Goal: Find contact information: Find contact information

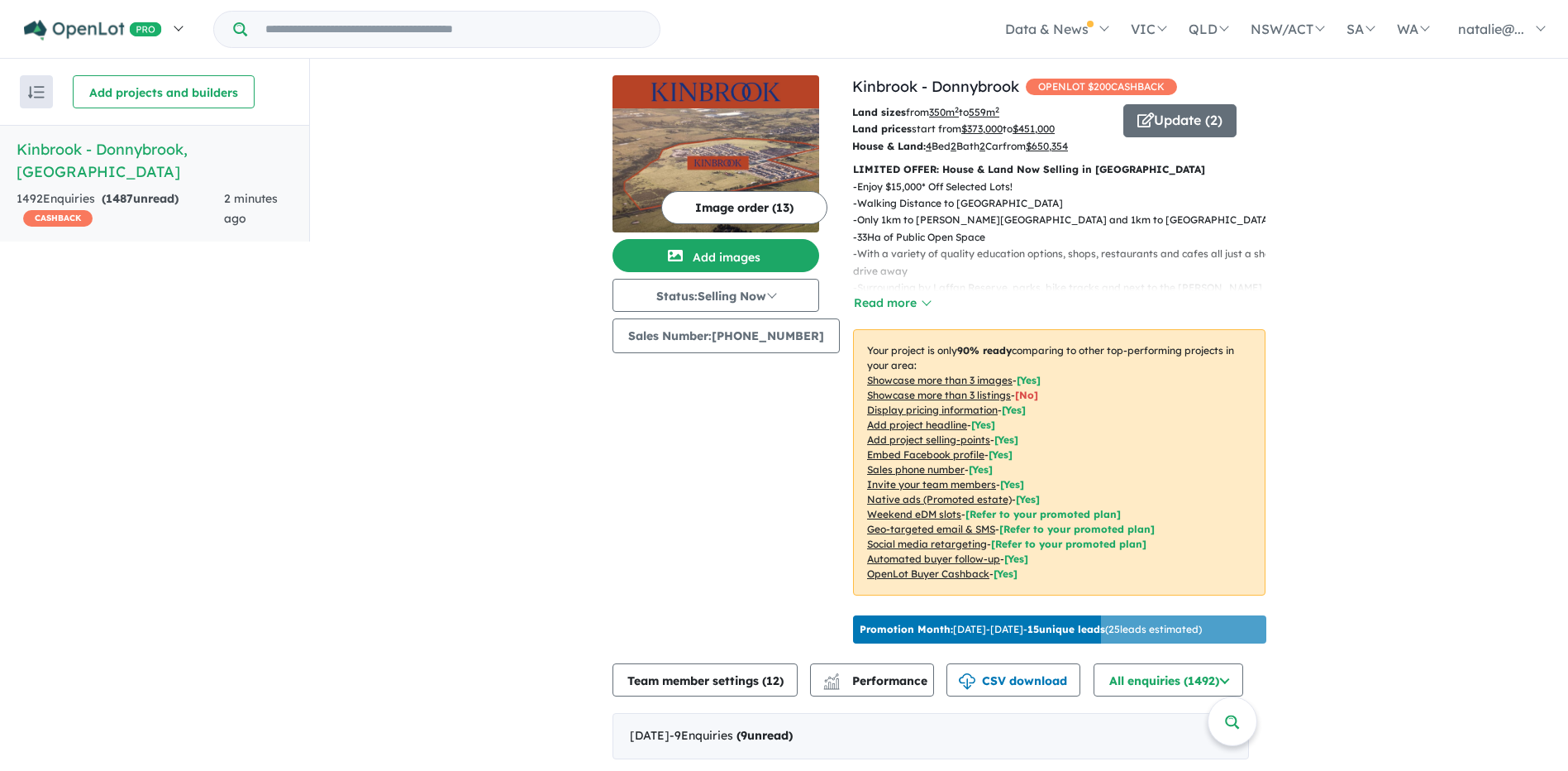
scroll to position [3, 0]
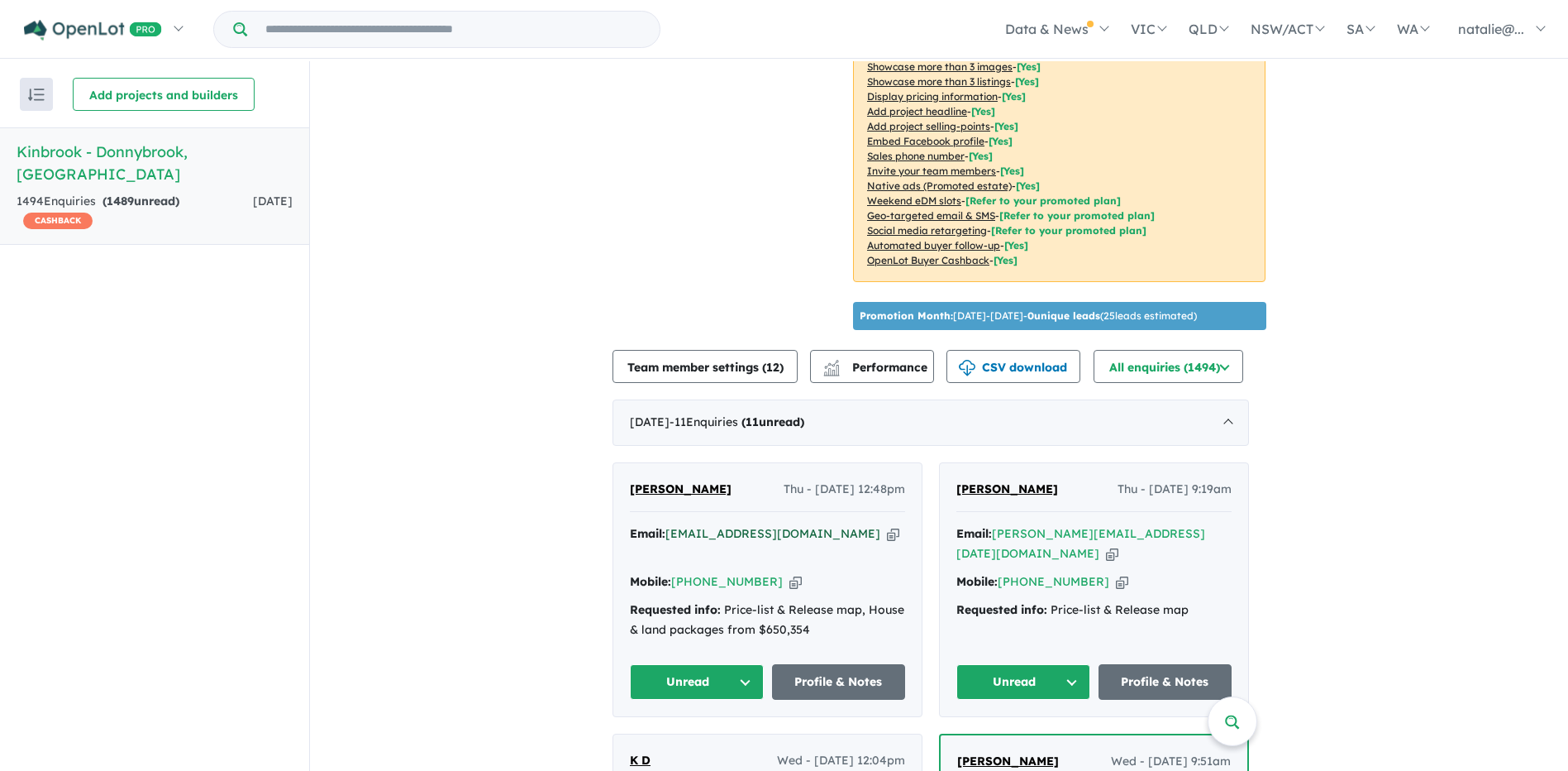
scroll to position [323, 0]
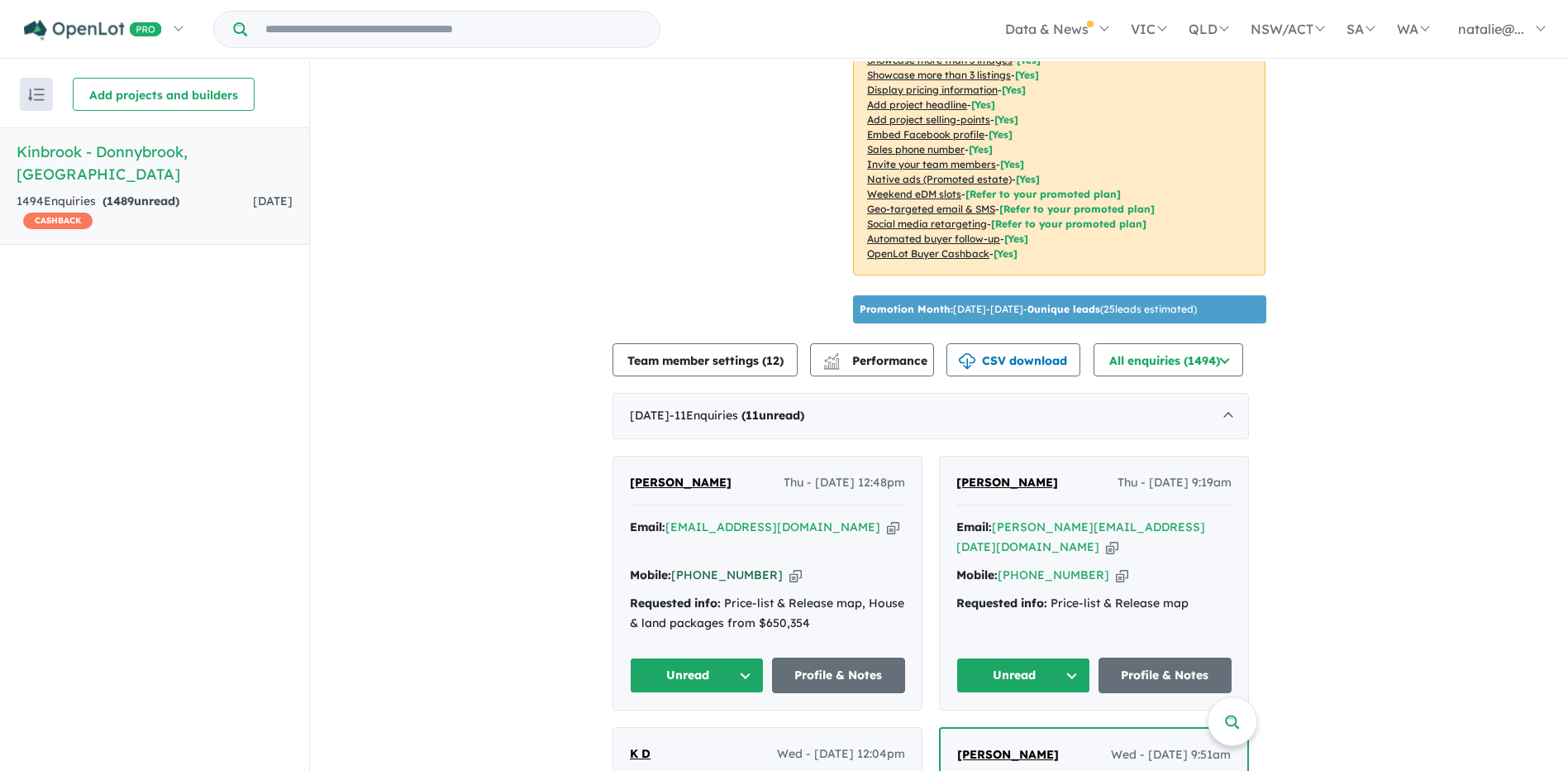
drag, startPoint x: 772, startPoint y: 570, endPoint x: 707, endPoint y: 577, distance: 65.4
click at [707, 577] on div "Mobile: [PHONE_NUMBER] Copied!" at bounding box center [767, 576] width 275 height 20
copy link "33 474 144"
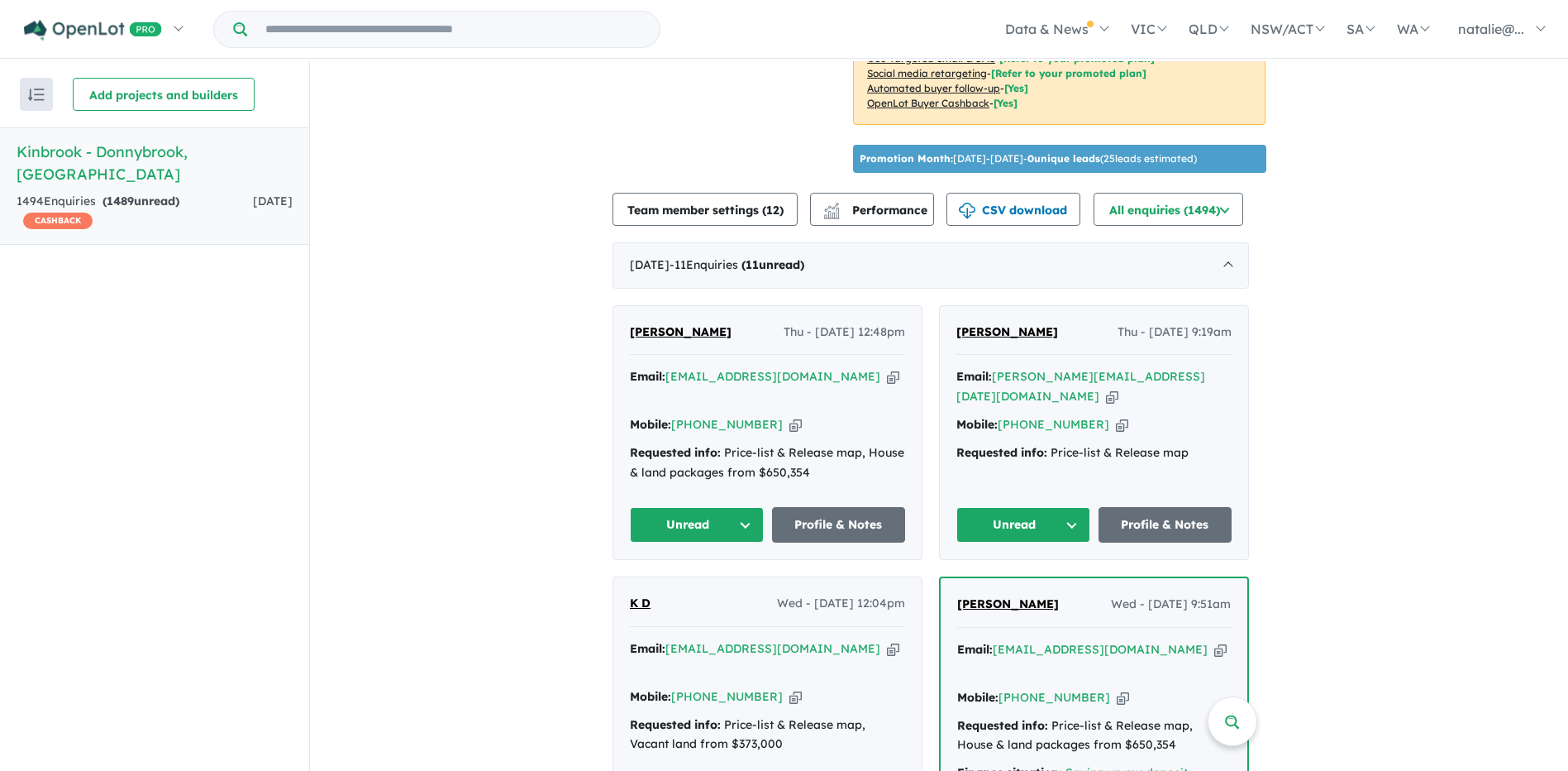
scroll to position [488, 0]
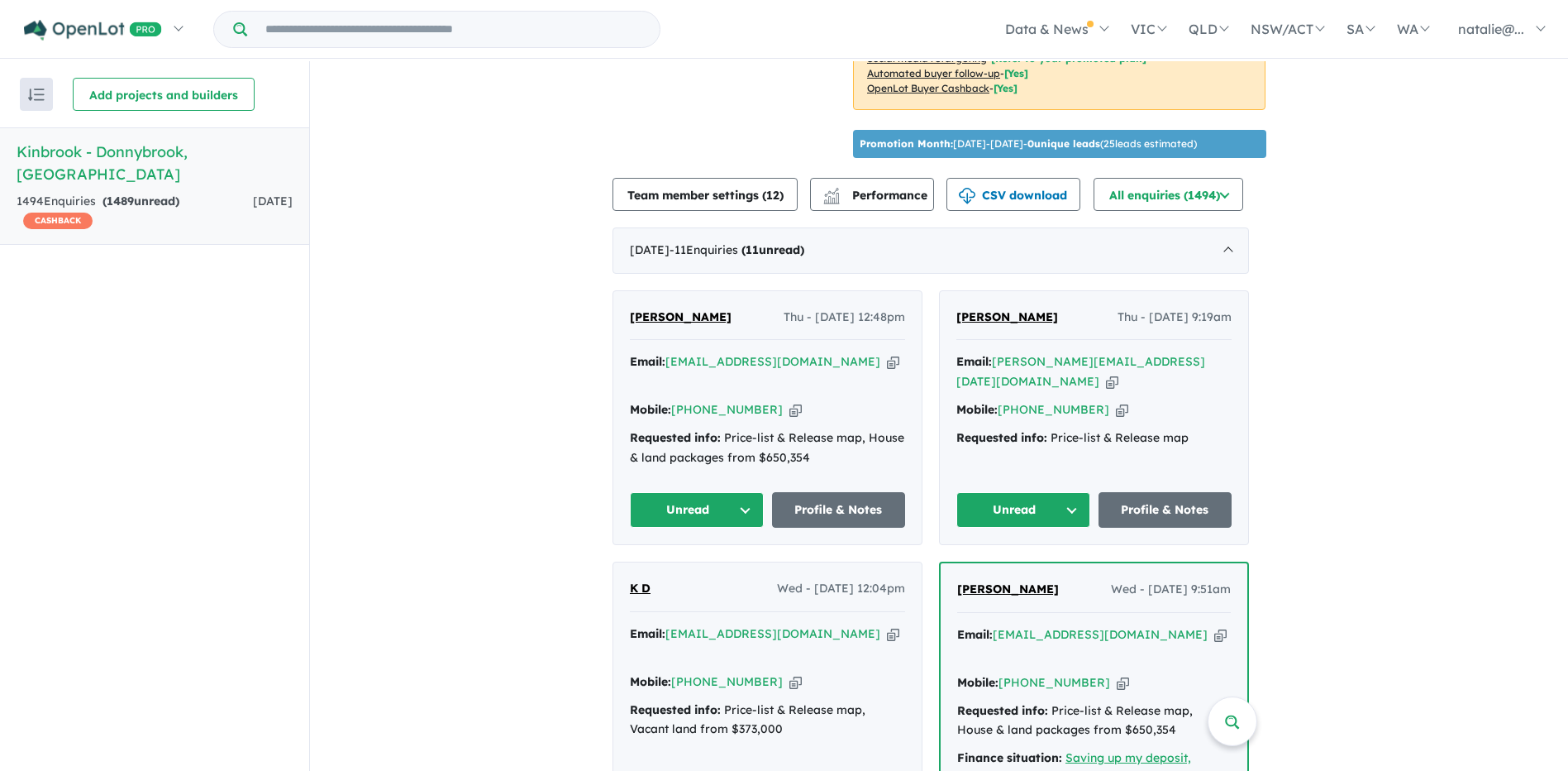
copy link "33 474 144"
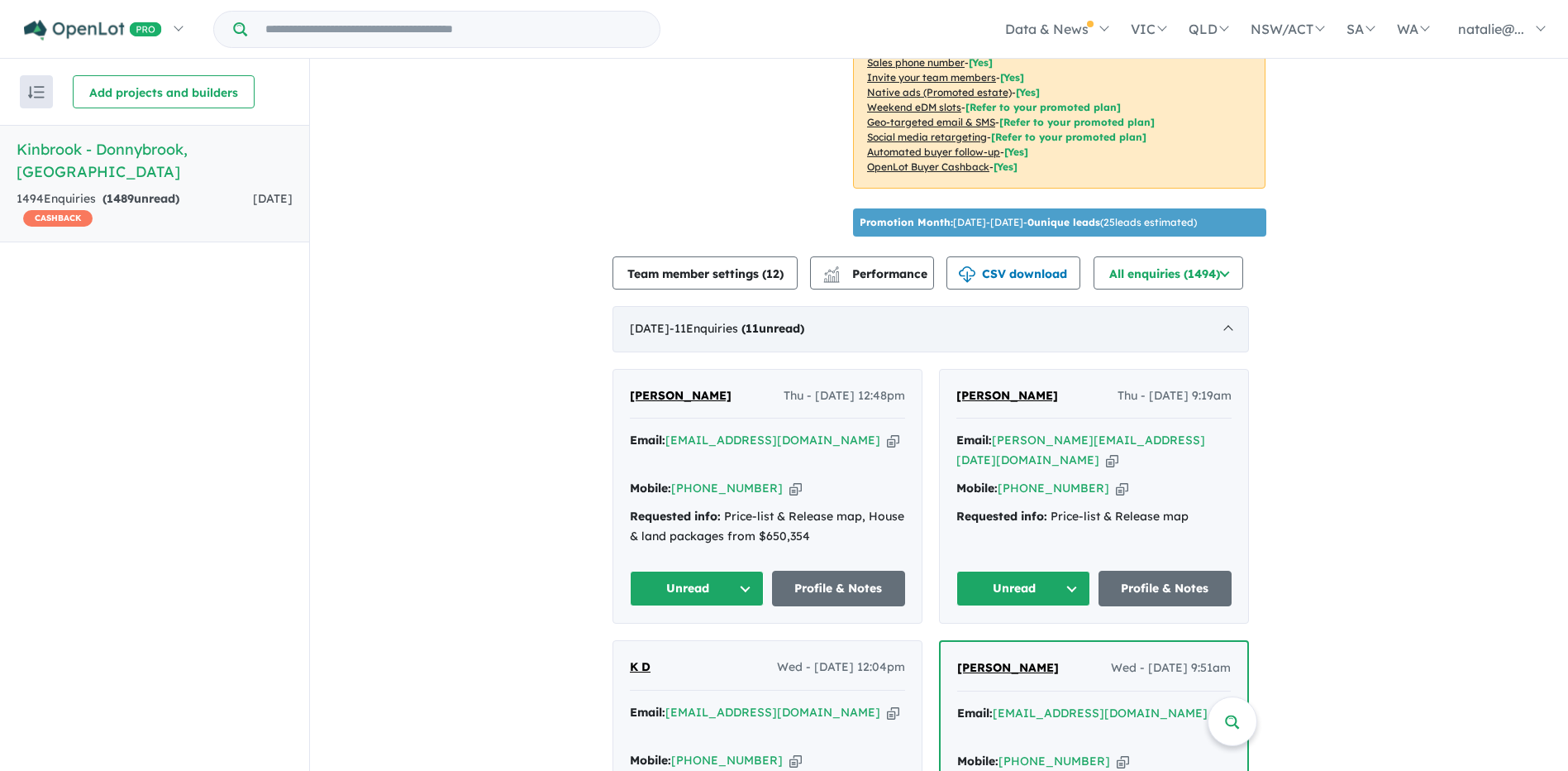
scroll to position [414, 0]
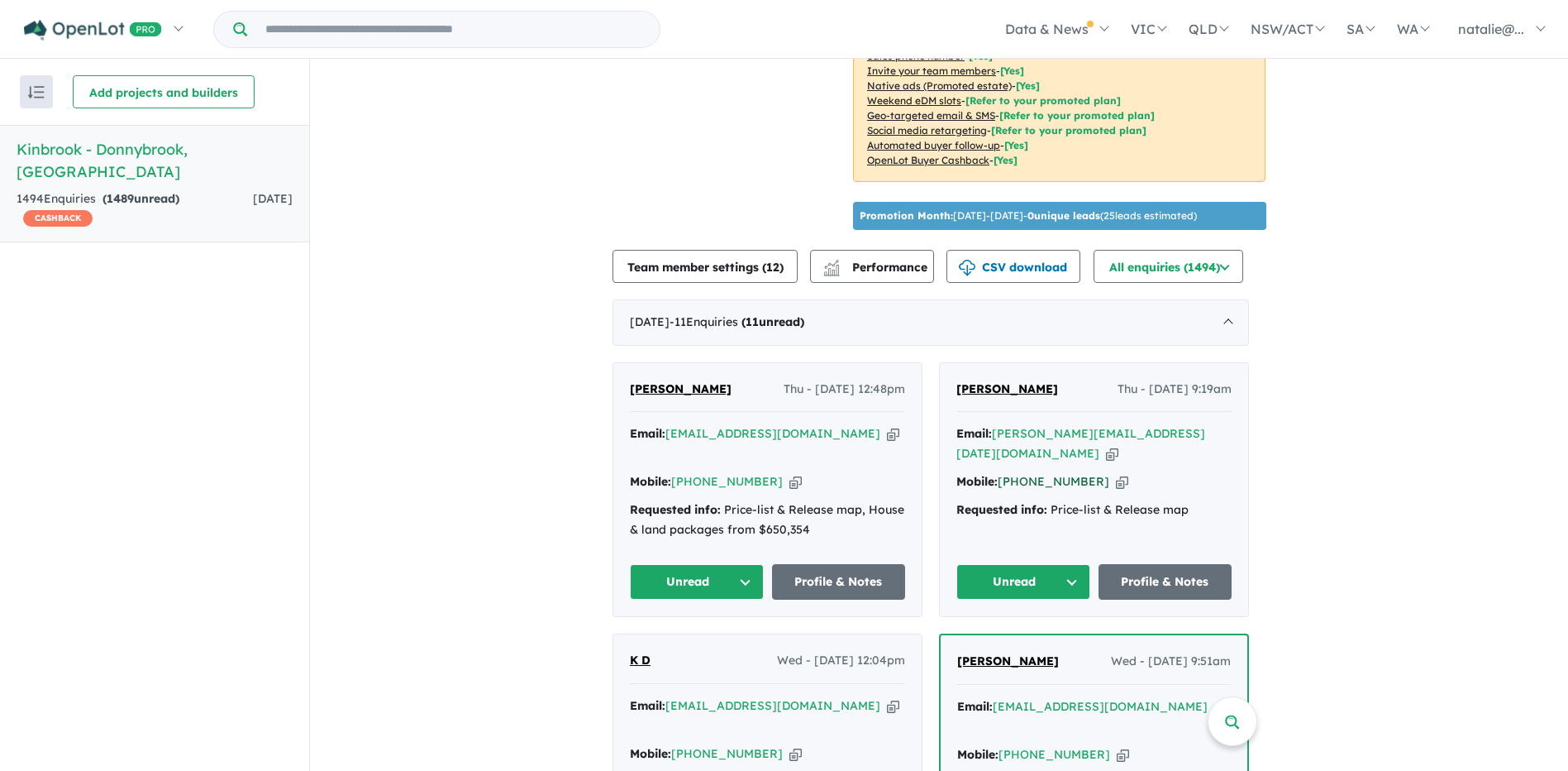
drag, startPoint x: 1095, startPoint y: 499, endPoint x: 1030, endPoint y: 494, distance: 65.2
click at [1030, 492] on div "Mobile: +61 424 093 362 Copied!" at bounding box center [1093, 482] width 275 height 20
copy link "424 093 362"
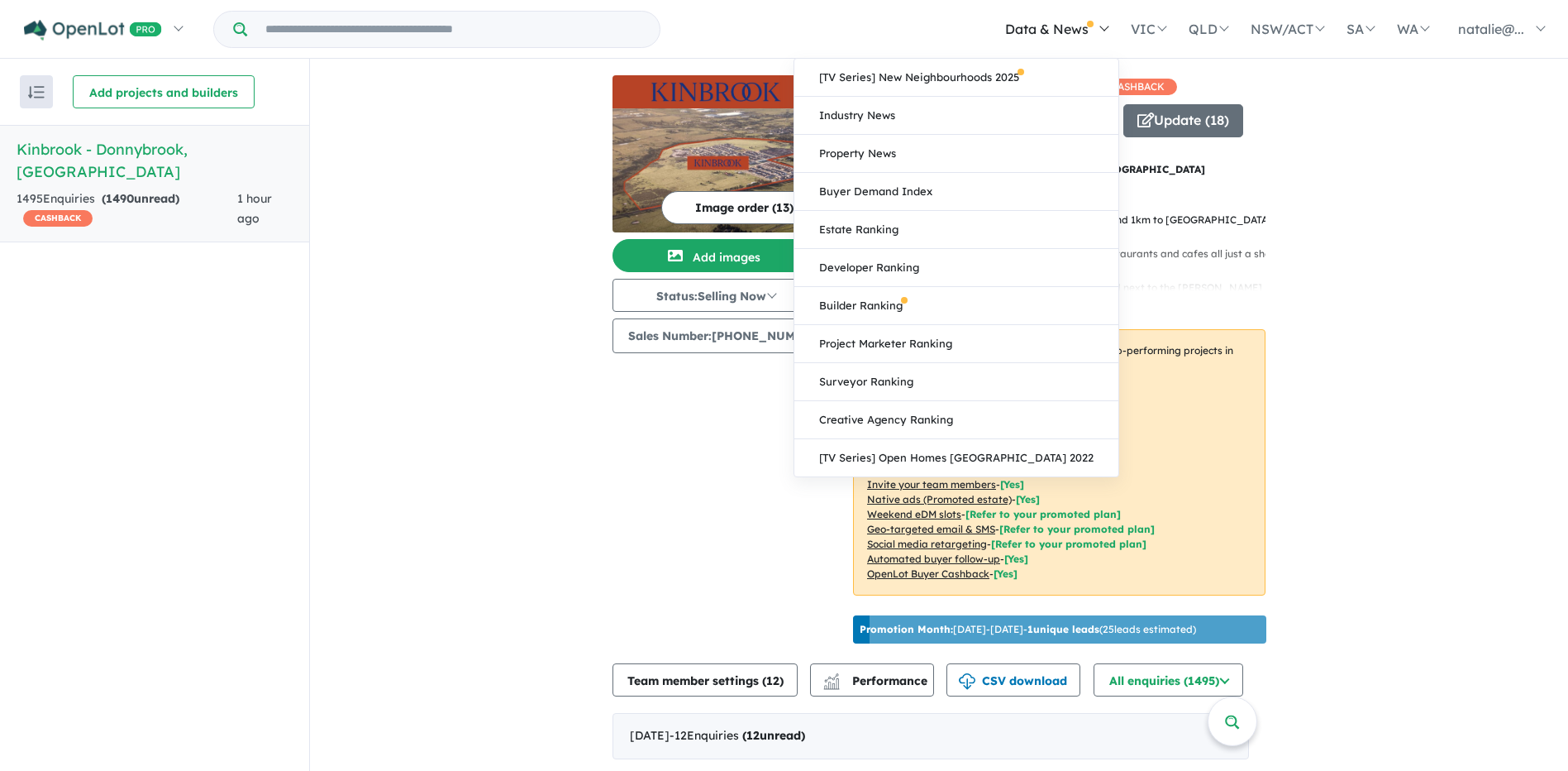
scroll to position [3, 0]
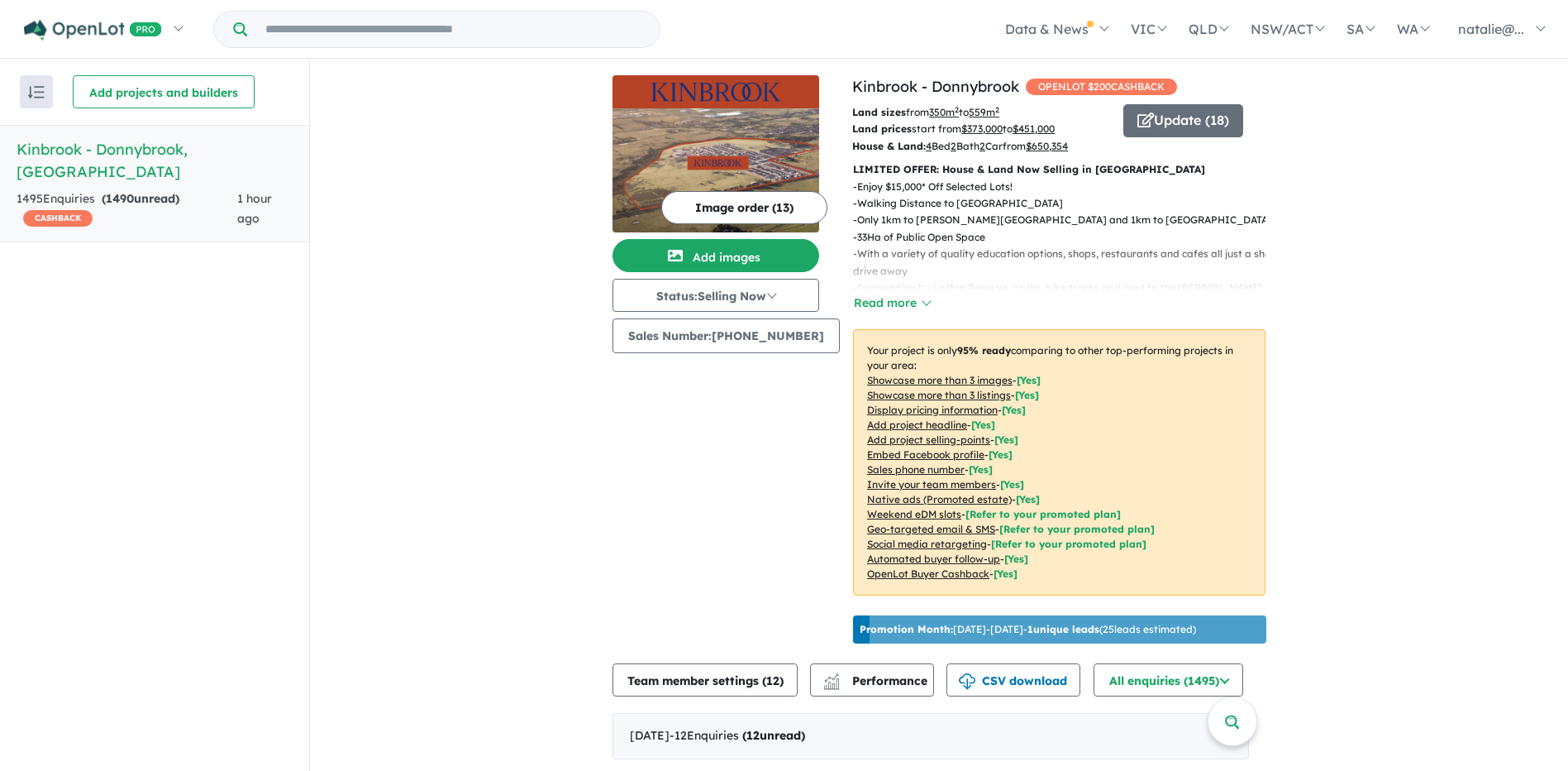
click at [809, 482] on div "Image order ( 13 ) Add images Status: Selling Now In Planning Coming Soon Selli…" at bounding box center [732, 362] width 240 height 575
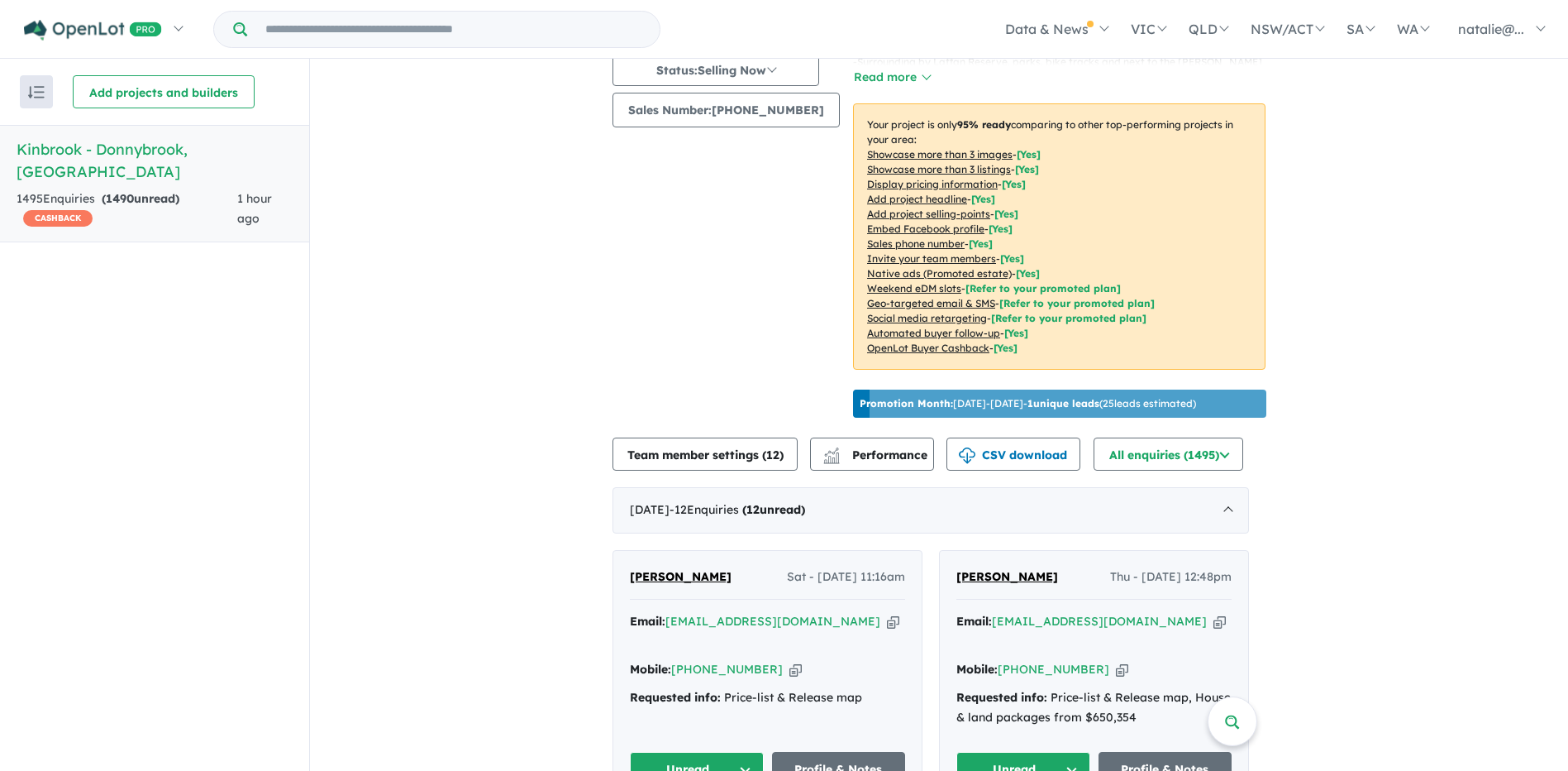
scroll to position [248, 0]
